Goal: Task Accomplishment & Management: Complete application form

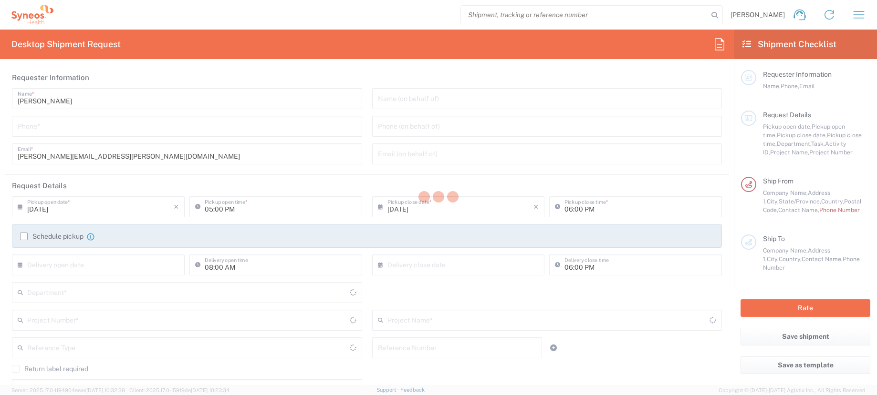
type input "[US_STATE]"
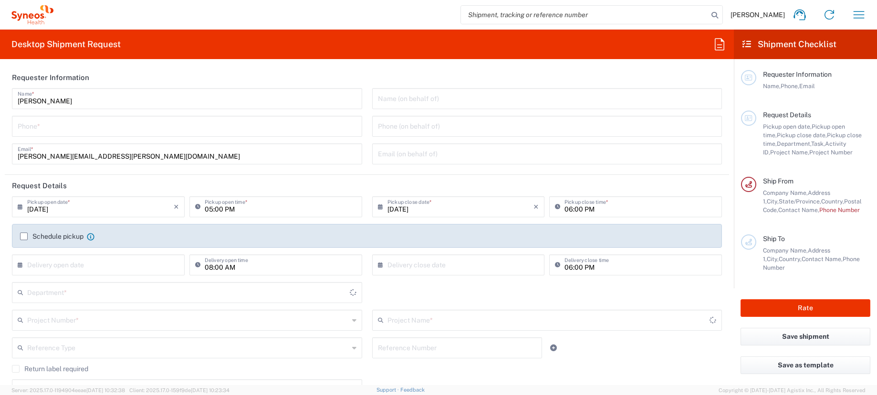
type input "[GEOGRAPHIC_DATA]"
type input "3190"
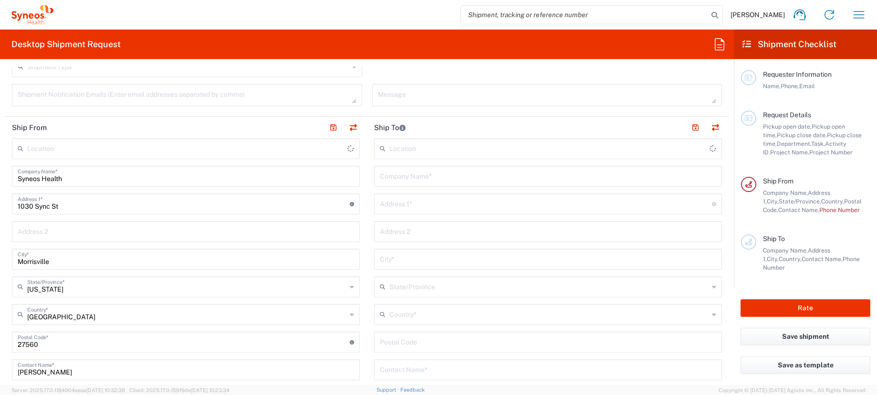
type input "[PERSON_NAME] Rsrch Grp ([GEOGRAPHIC_DATA]) In"
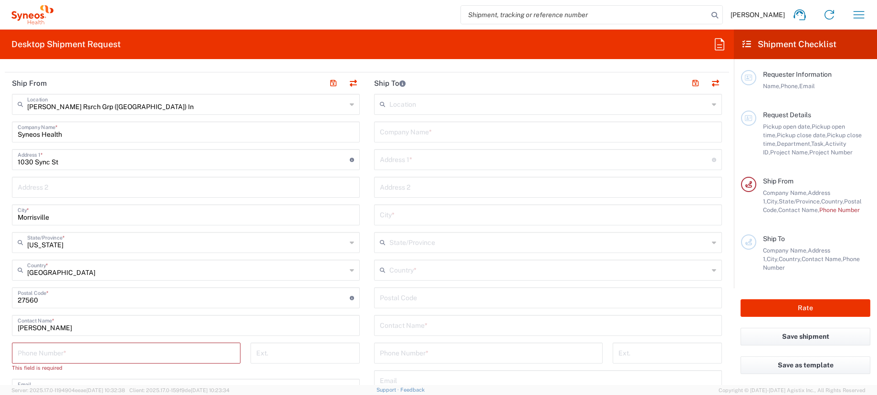
scroll to position [370, 0]
drag, startPoint x: 72, startPoint y: 325, endPoint x: -1, endPoint y: 320, distance: 73.2
click at [0, 320] on html "[PERSON_NAME] Home Shipment estimator Shipment tracking Desktop shipment reques…" at bounding box center [438, 197] width 877 height 395
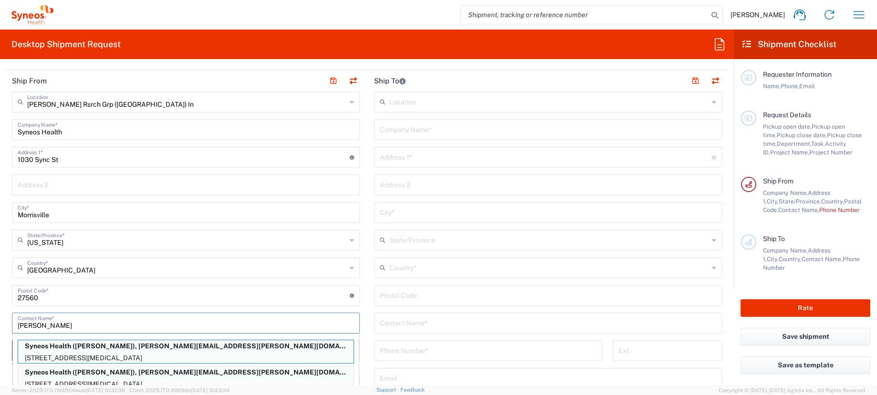
type input "[PERSON_NAME]"
click at [110, 356] on p "3952 River Ridge Dr, Norco, CA, 92860, US" at bounding box center [185, 358] width 335 height 12
type input "3952 River Ridge Dr"
type input "Norco"
type input "California"
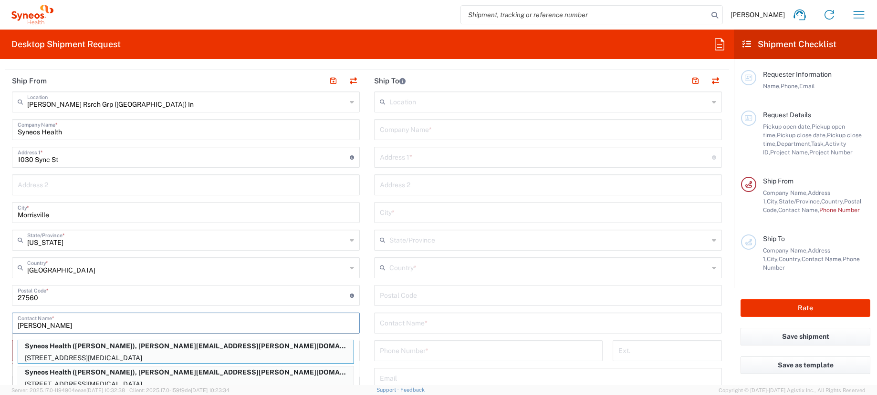
type input "92860"
type input "Nicole Vonallmen"
type input "9096594380"
type input "nicole.vonallmen@illingworthresearch.com"
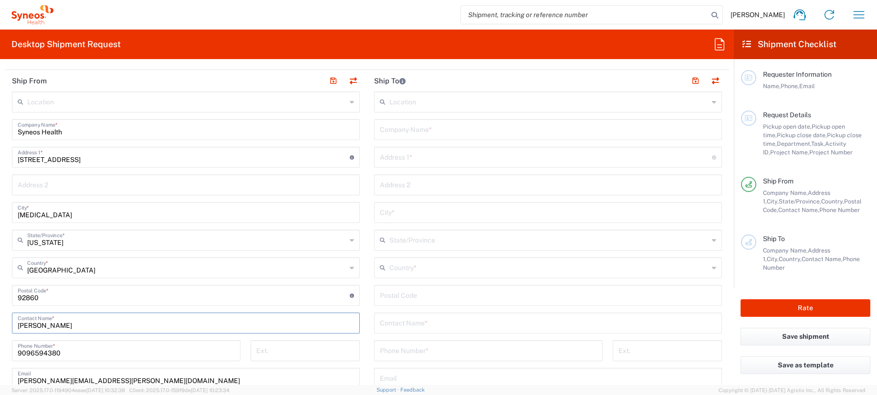
click at [430, 325] on input "text" at bounding box center [548, 322] width 336 height 17
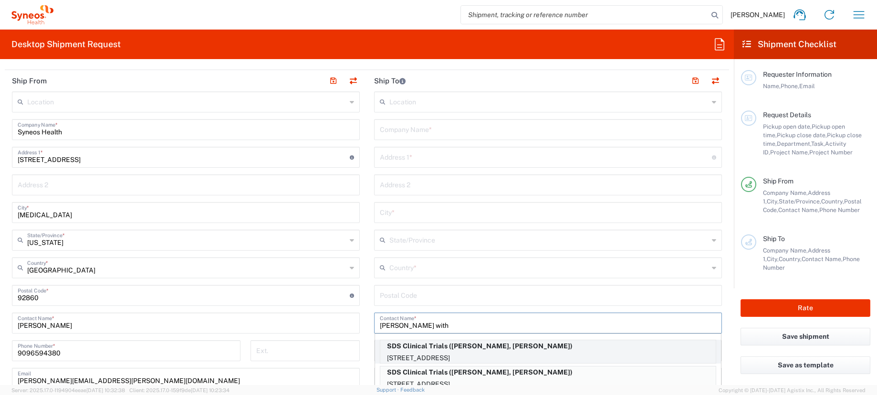
type input "jane with"
click at [495, 349] on p "SDS Clinical Trials (Jane Withrow, Johnny Salvador)" at bounding box center [547, 347] width 335 height 12
type input "SDS Clinical Trials"
type input "1535 E. 17th St."
type input "Suite 101"
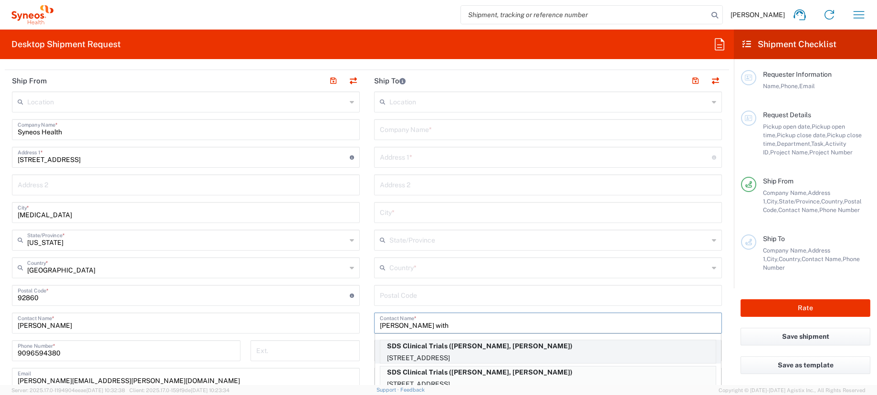
type input "Santa Ana"
type input "United States"
type input "92705"
type input "Jane Withrow, Johnny Salvador"
type input "714-834-1565"
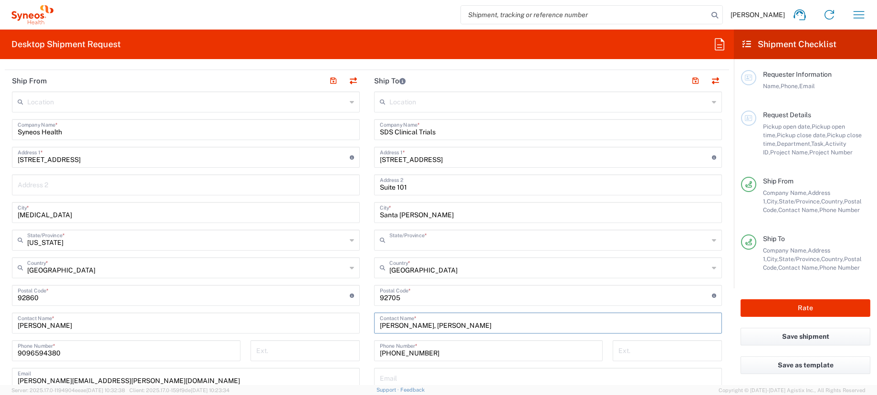
type input "California"
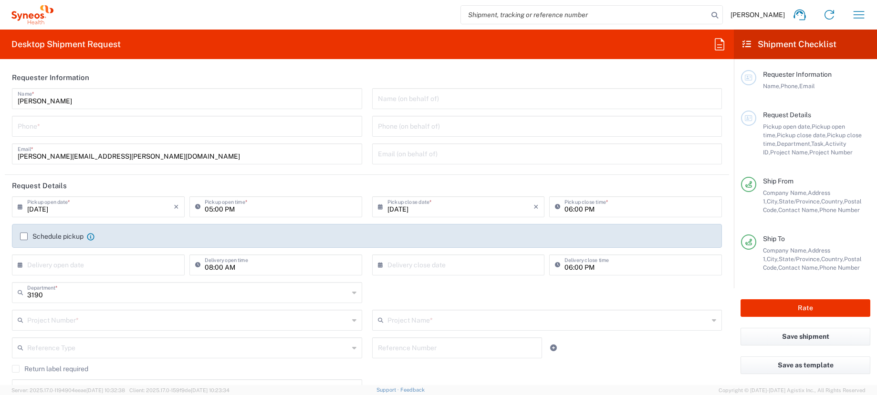
click at [86, 321] on input "text" at bounding box center [187, 319] width 321 height 17
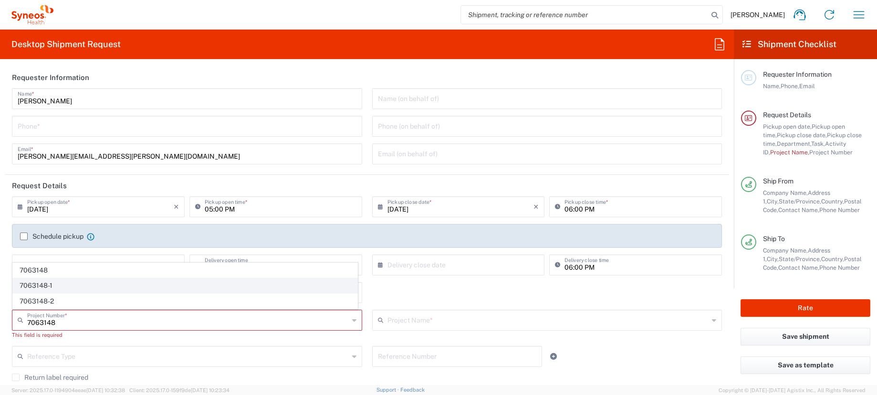
click at [78, 286] on span "7063148-1" at bounding box center [185, 286] width 344 height 15
type input "7063148-1"
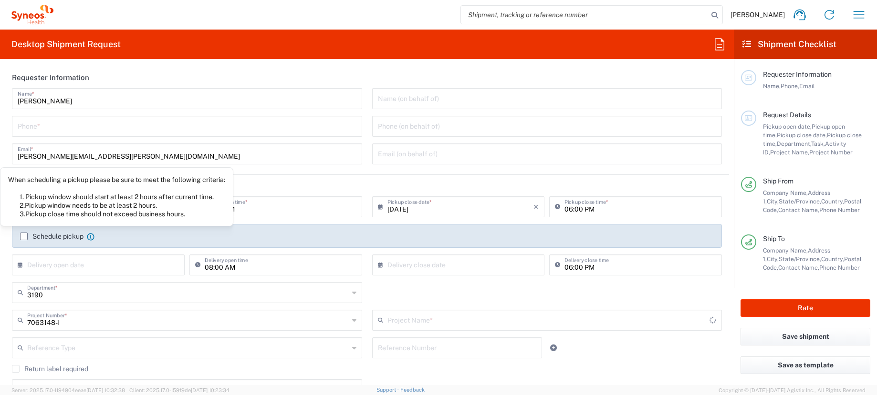
type input "802-SYN-190"
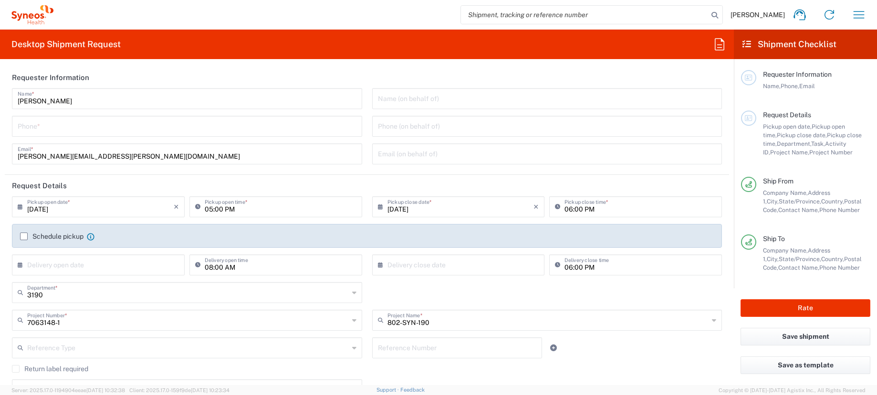
click at [74, 131] on input "tel" at bounding box center [187, 125] width 339 height 17
type input "3035422228"
type input "Suite 111"
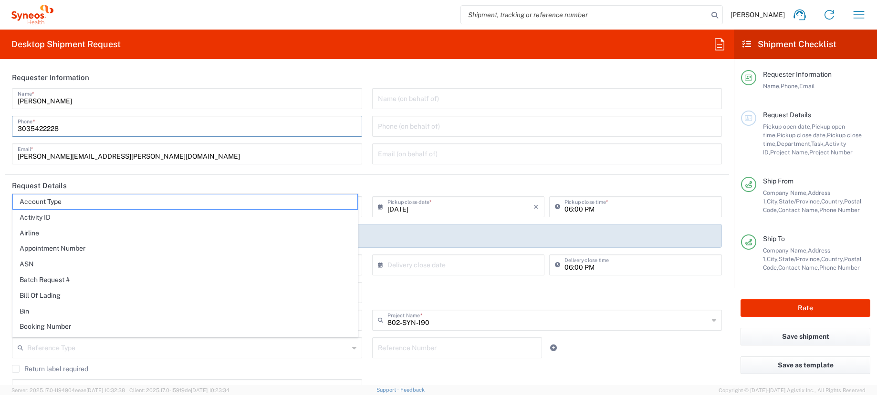
type input "may.zaw@illingworthresearch.com"
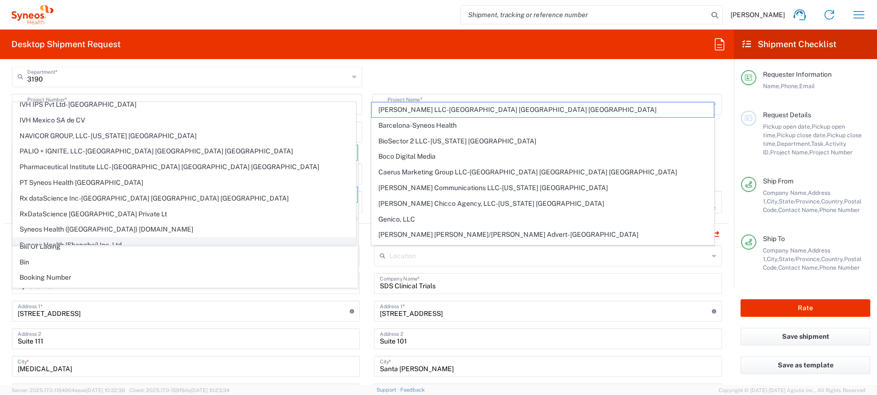
scroll to position [333, 0]
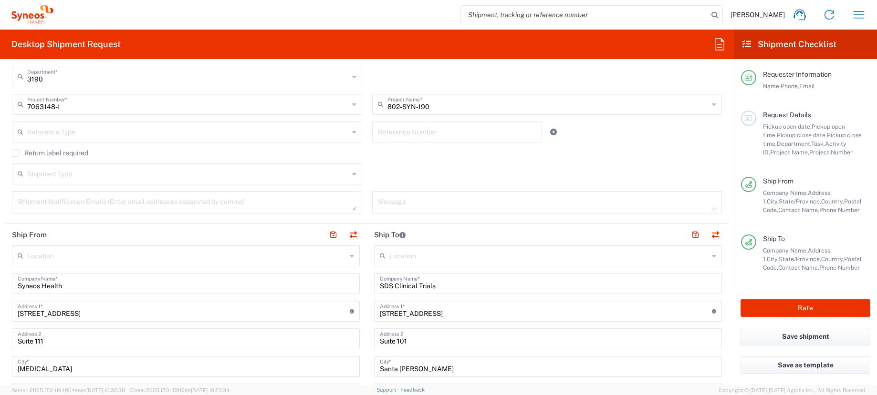
click at [57, 336] on input "Suite 111" at bounding box center [186, 338] width 336 height 17
drag, startPoint x: 53, startPoint y: 344, endPoint x: -20, endPoint y: 341, distance: 73.0
click at [0, 341] on html "James Smith Home Shipment estimator Shipment tracking Desktop shipment request …" at bounding box center [438, 197] width 877 height 395
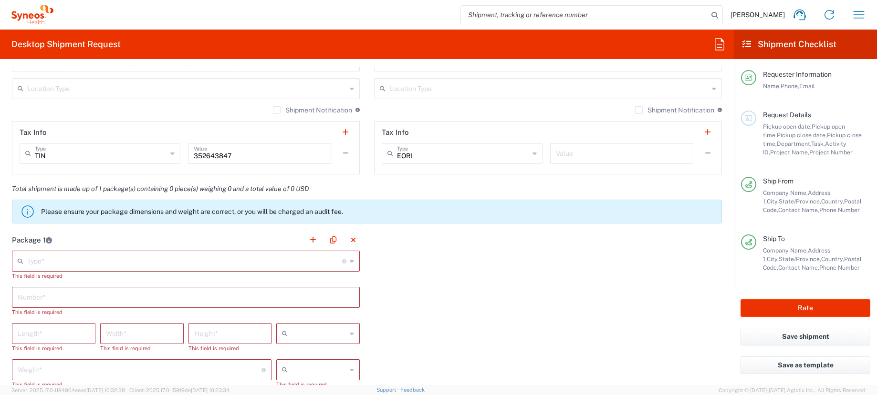
scroll to position [690, 0]
click at [171, 258] on input "text" at bounding box center [184, 258] width 315 height 17
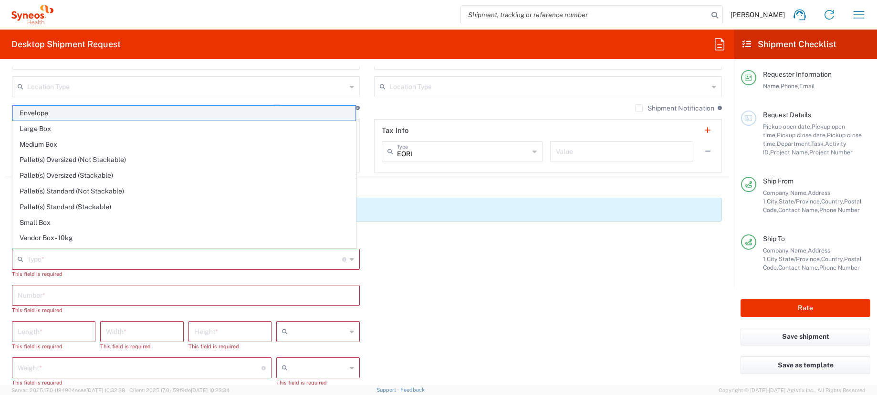
click at [51, 114] on span "Envelope" at bounding box center [184, 113] width 342 height 15
type input "Envelope"
type input "1"
type input "9.5"
type input "12.5"
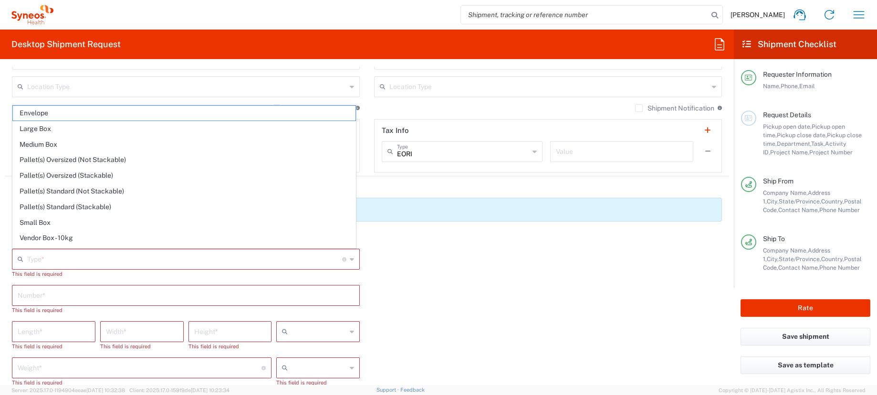
type input "0.25"
type input "in"
type input "0.45"
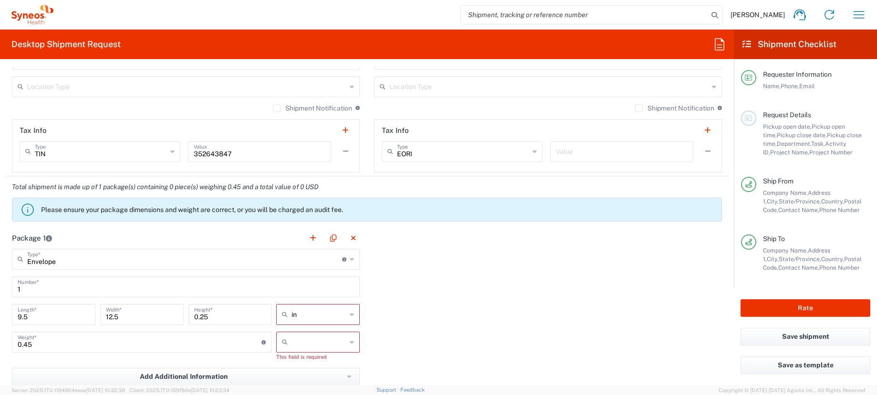
click at [305, 336] on input "text" at bounding box center [318, 342] width 55 height 15
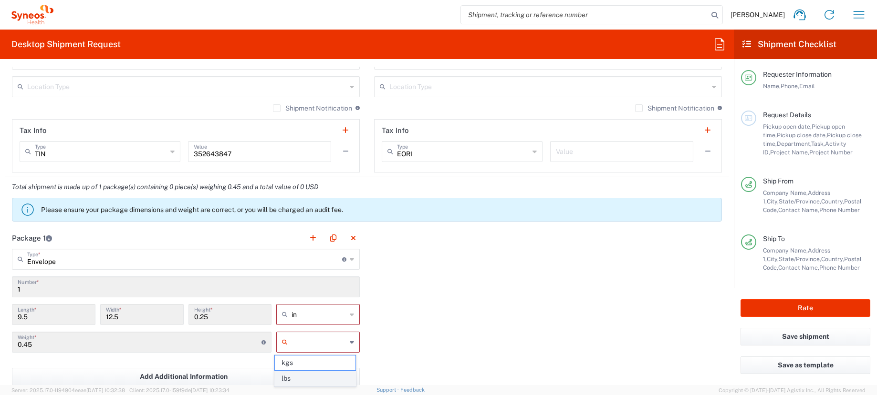
click at [304, 377] on span "lbs" at bounding box center [315, 379] width 81 height 15
type input "lbs"
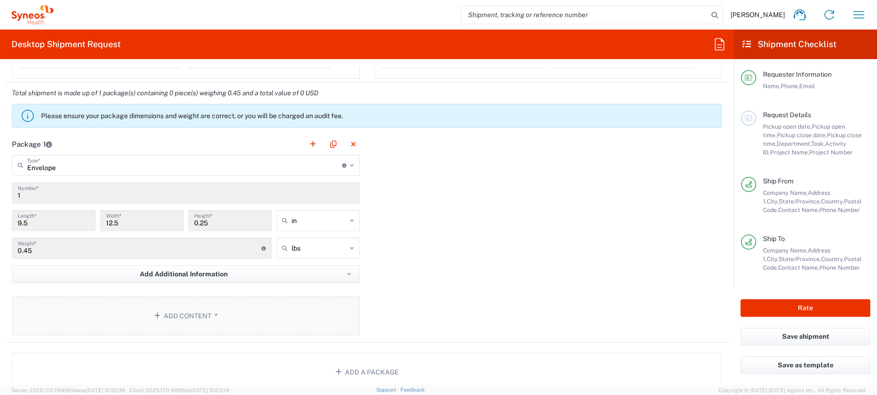
scroll to position [785, 0]
click at [242, 307] on button "Add Content *" at bounding box center [186, 314] width 348 height 39
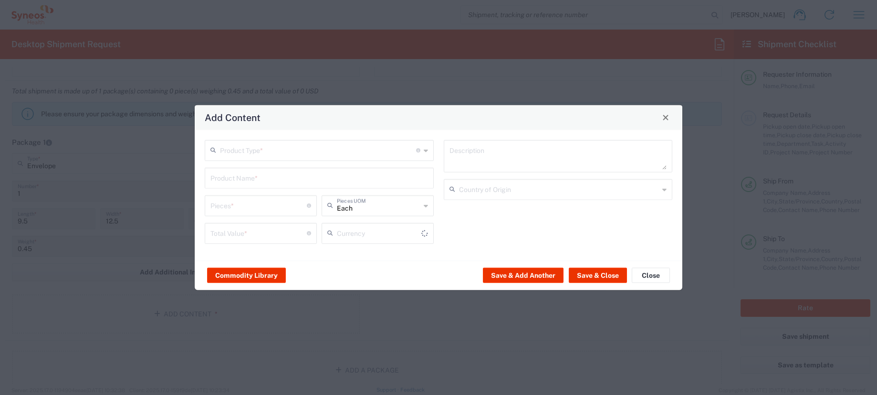
type input "US Dollar"
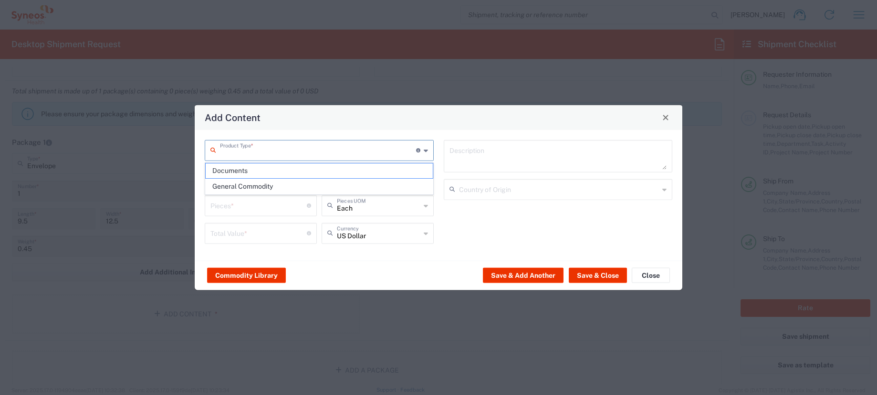
click at [235, 153] on input "text" at bounding box center [318, 149] width 196 height 17
click at [264, 172] on span "Documents" at bounding box center [319, 171] width 227 height 15
type input "Documents"
type input "1"
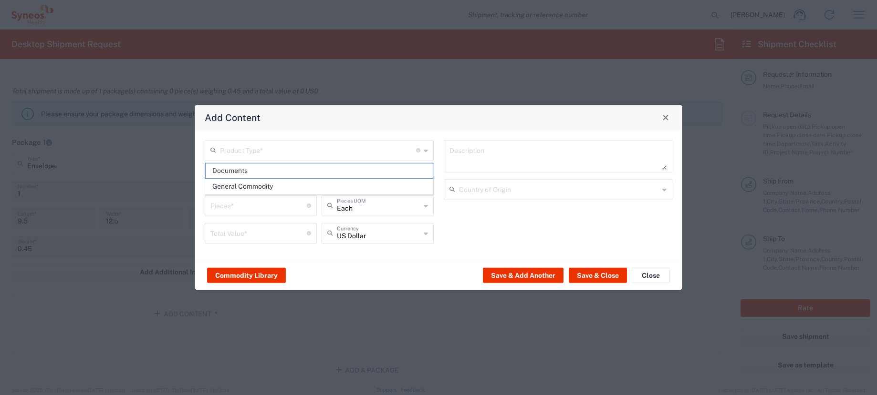
type input "1"
type textarea "Documents"
click at [581, 272] on button "Save & Close" at bounding box center [597, 275] width 58 height 15
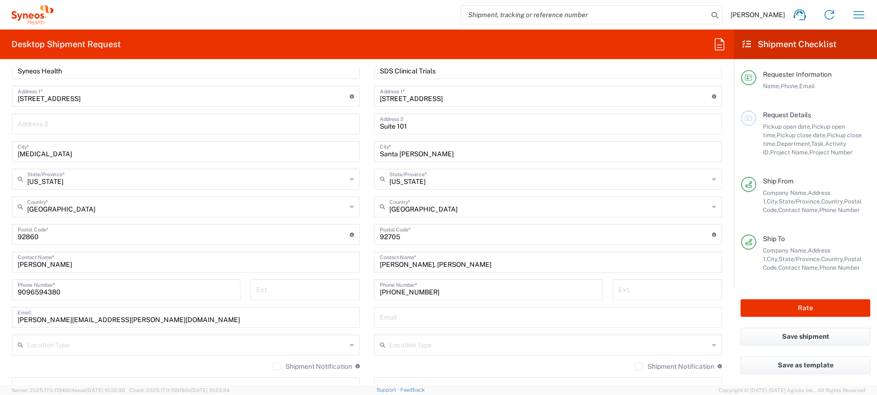
scroll to position [432, 0]
click at [66, 320] on input "nicole.vonallmen@illingworthresearch.com" at bounding box center [186, 316] width 336 height 17
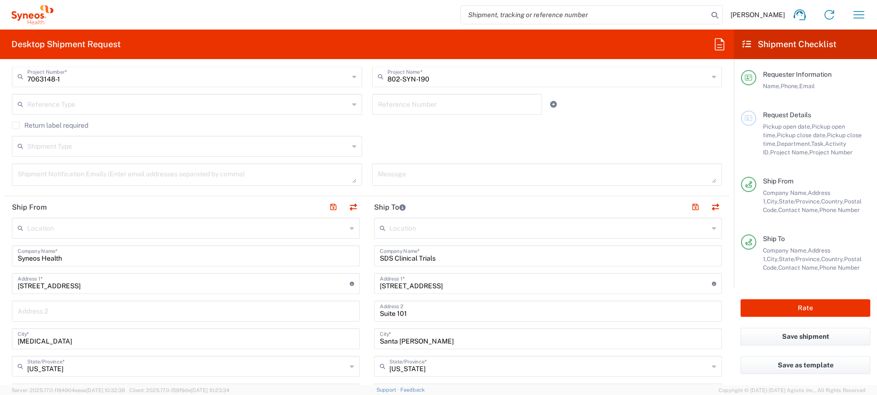
scroll to position [0, 0]
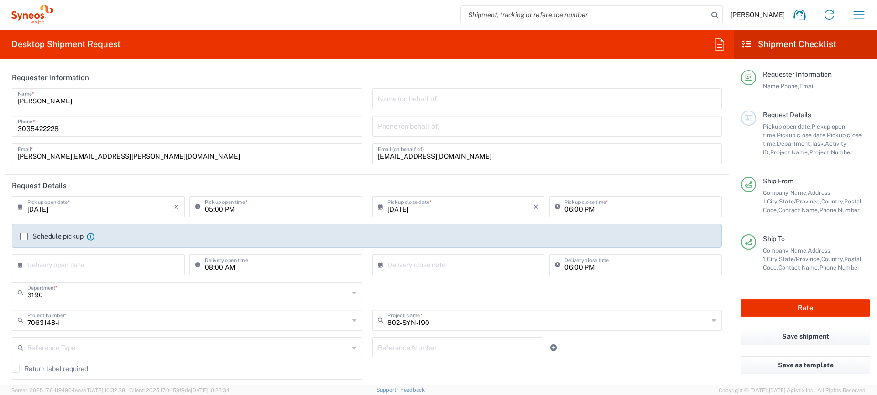
click at [413, 158] on input "may.zaw@illingworthresearch.com" at bounding box center [547, 153] width 339 height 17
drag, startPoint x: 503, startPoint y: 156, endPoint x: 372, endPoint y: 153, distance: 131.2
click at [372, 153] on div "may.zaw@illingworthresearch.com Email (on behalf of)" at bounding box center [547, 154] width 350 height 21
paste input "nicole.vonallmen"
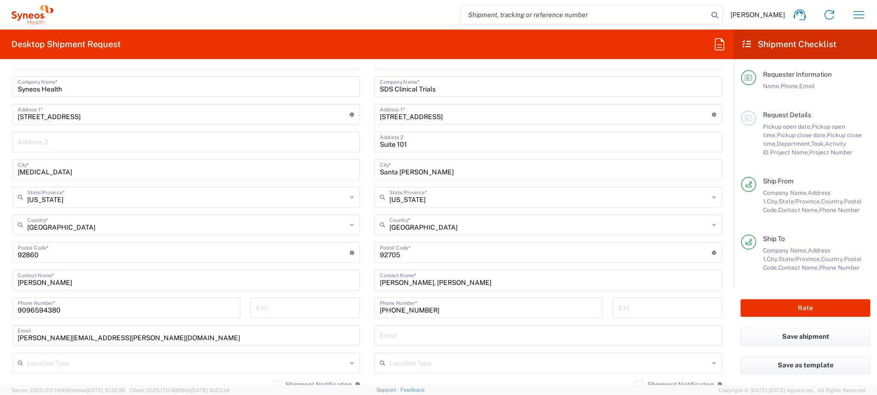
scroll to position [424, 0]
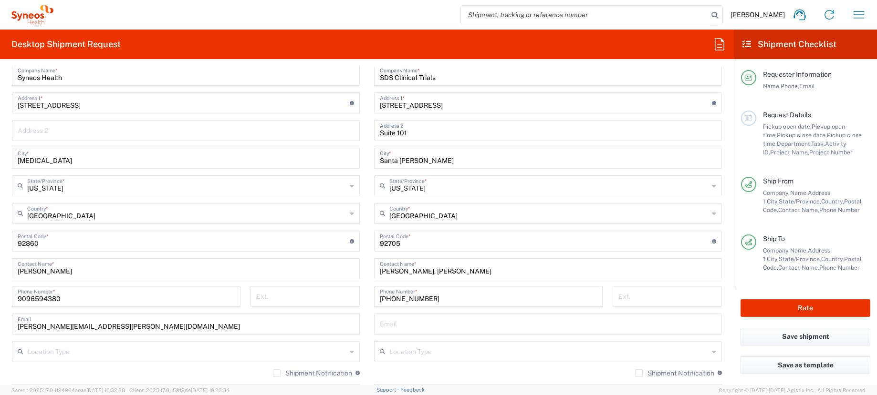
type input "nicole.vonallmen@illingworthresearch.com"
click at [50, 297] on input "9096594380" at bounding box center [126, 296] width 217 height 17
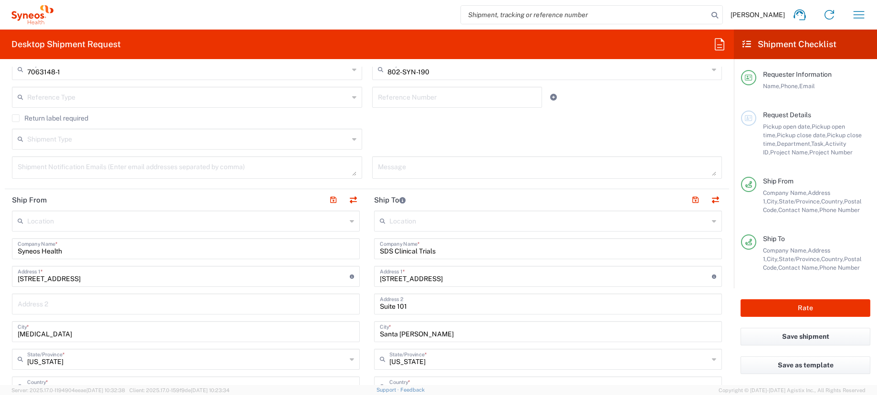
scroll to position [0, 0]
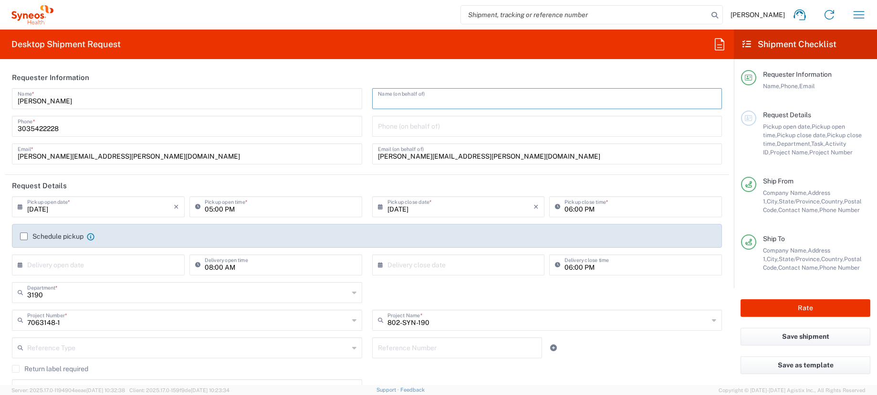
click at [413, 99] on input "text" at bounding box center [547, 98] width 339 height 17
click at [414, 124] on input "tel" at bounding box center [547, 125] width 339 height 17
paste input "9096594380"
type input "9096594380"
click at [378, 160] on input "nicole.vonallmen@illingworthresearch.com" at bounding box center [547, 153] width 339 height 17
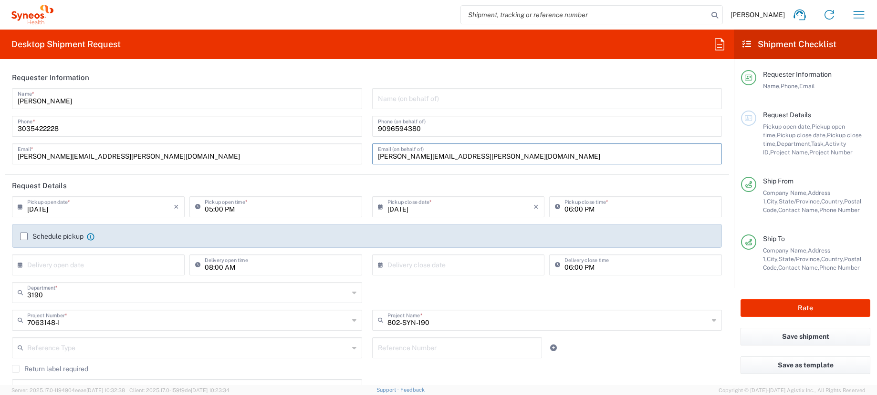
drag, startPoint x: 374, startPoint y: 158, endPoint x: 424, endPoint y: 157, distance: 50.1
click at [424, 157] on input "nicole.vonallmen@illingworthresearch.com" at bounding box center [547, 153] width 339 height 17
click at [414, 100] on input "text" at bounding box center [547, 98] width 339 height 17
paste input "nicole.vonallmen"
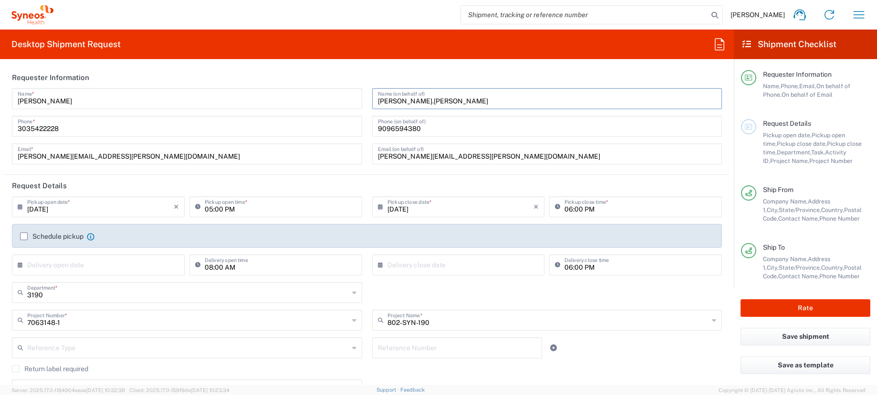
click at [395, 101] on input "nicole.vonallmen" at bounding box center [547, 98] width 339 height 17
type input "nicole vonallmen"
click at [801, 310] on button "Rate" at bounding box center [805, 308] width 130 height 18
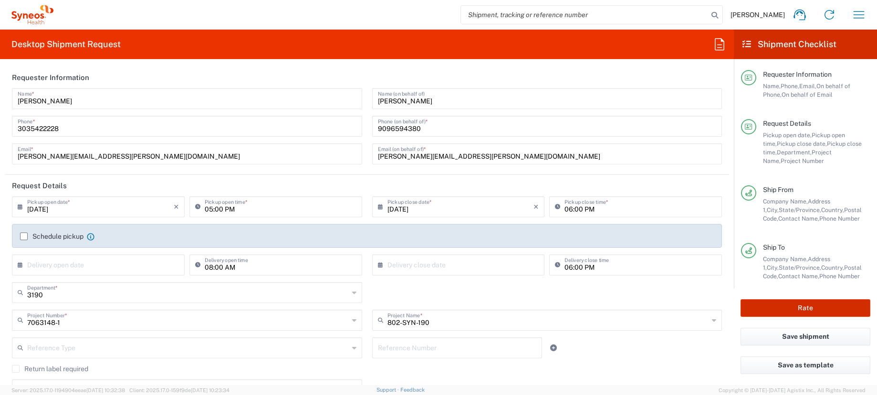
type input "7063148-1"
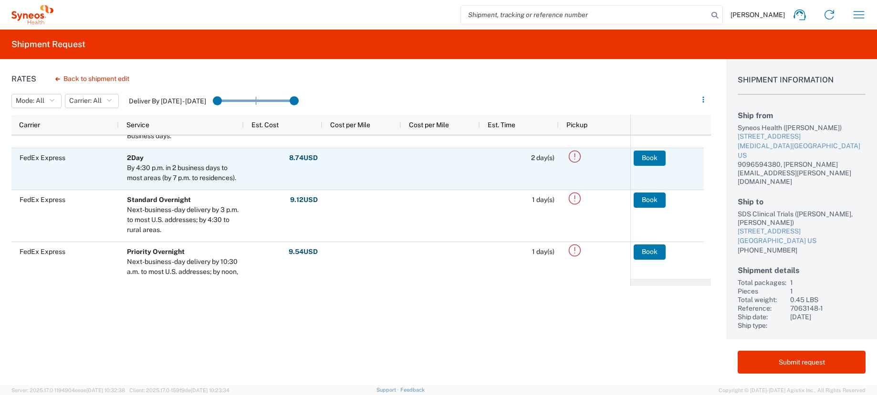
scroll to position [38, 0]
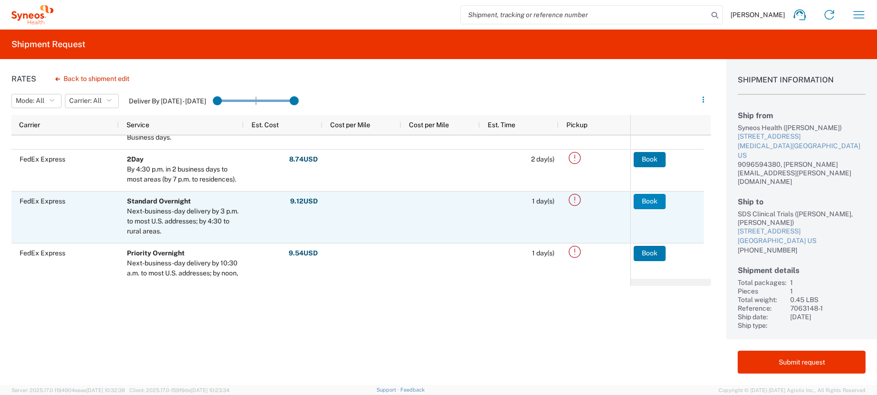
click at [654, 199] on button "Book" at bounding box center [649, 201] width 32 height 15
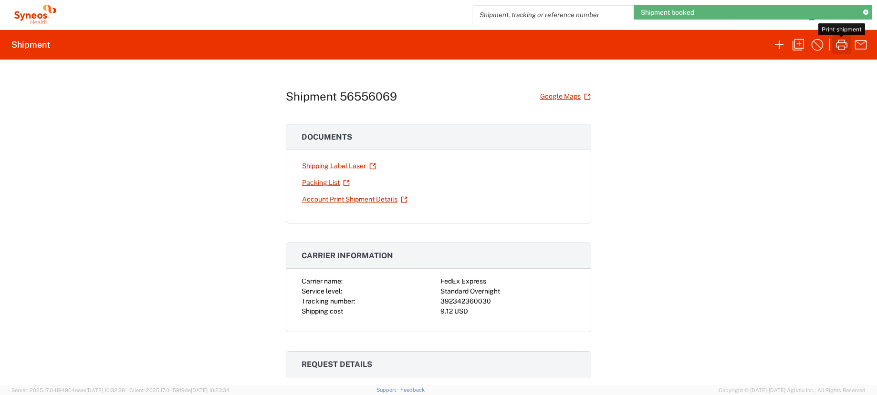
click at [838, 50] on icon "button" at bounding box center [841, 45] width 11 height 10
